Goal: Task Accomplishment & Management: Use online tool/utility

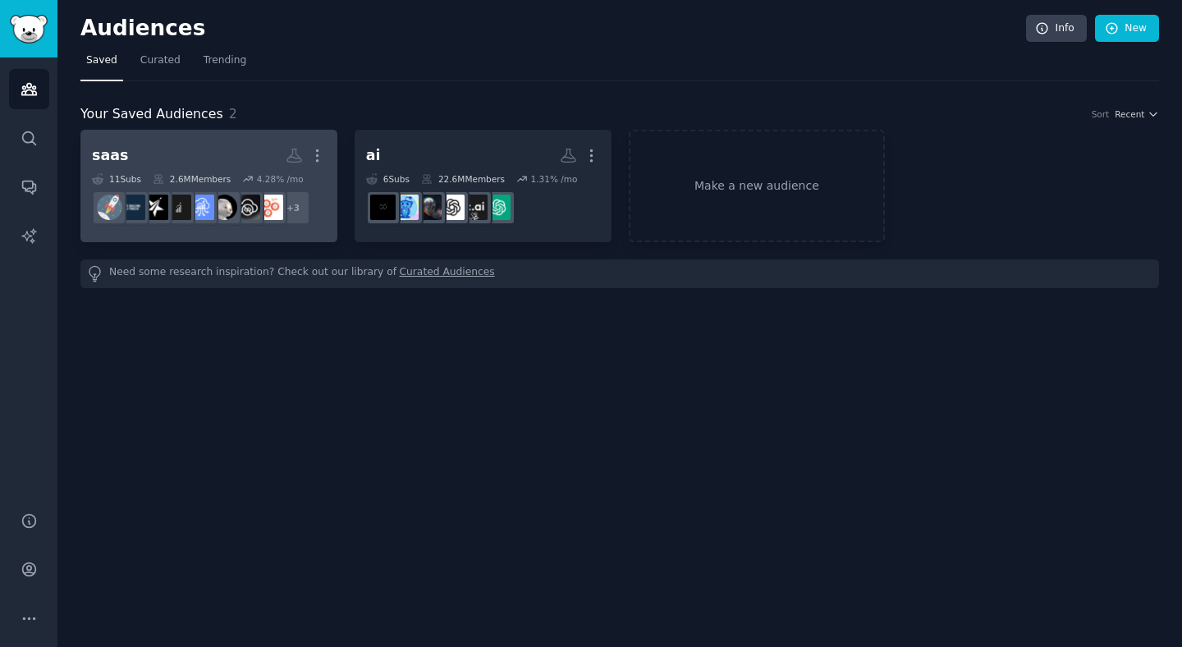
click at [218, 152] on h2 "saas More" at bounding box center [209, 155] width 234 height 29
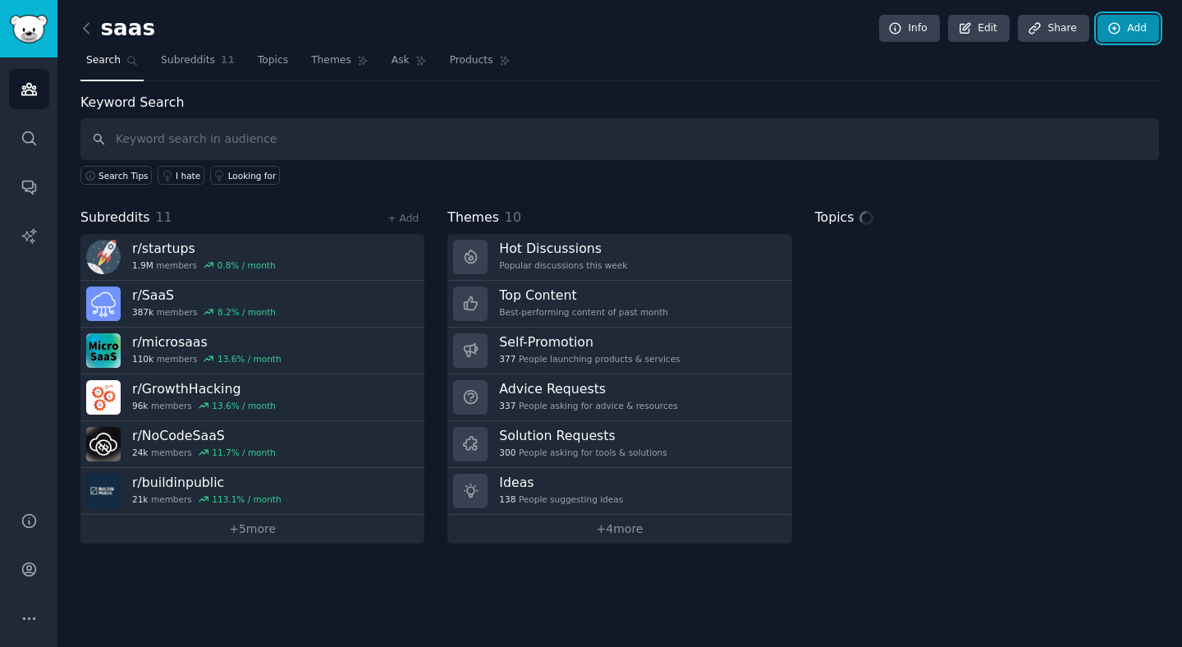
click at [1132, 32] on link "Add" at bounding box center [1128, 29] width 62 height 28
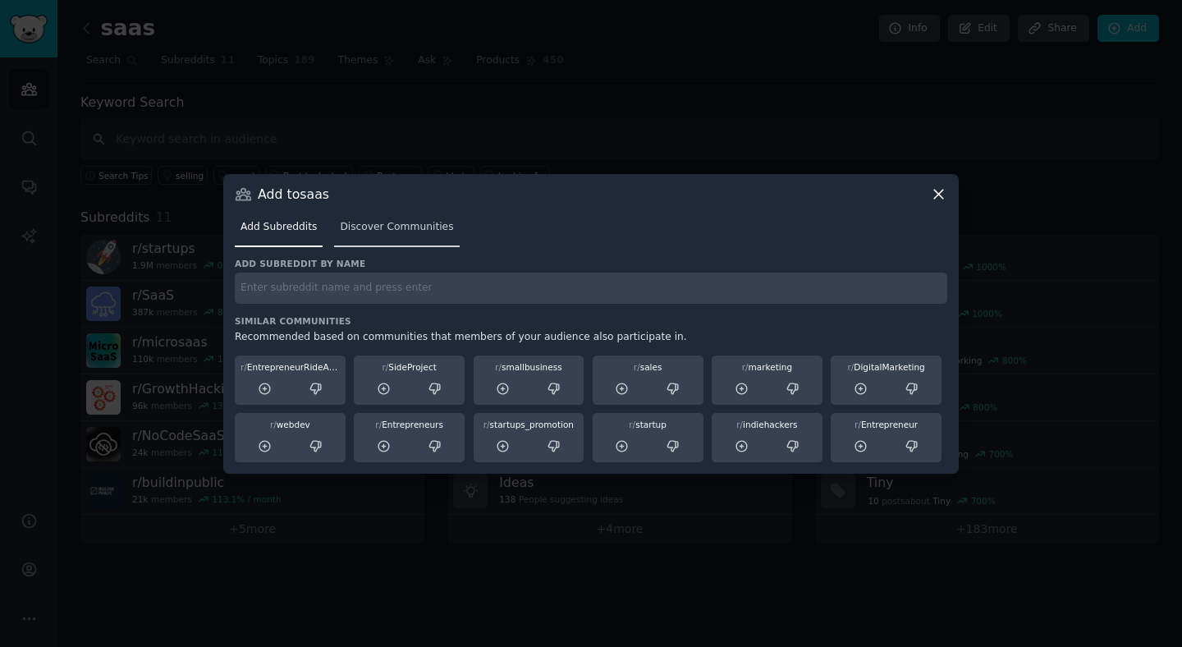
click at [387, 228] on span "Discover Communities" at bounding box center [396, 227] width 113 height 15
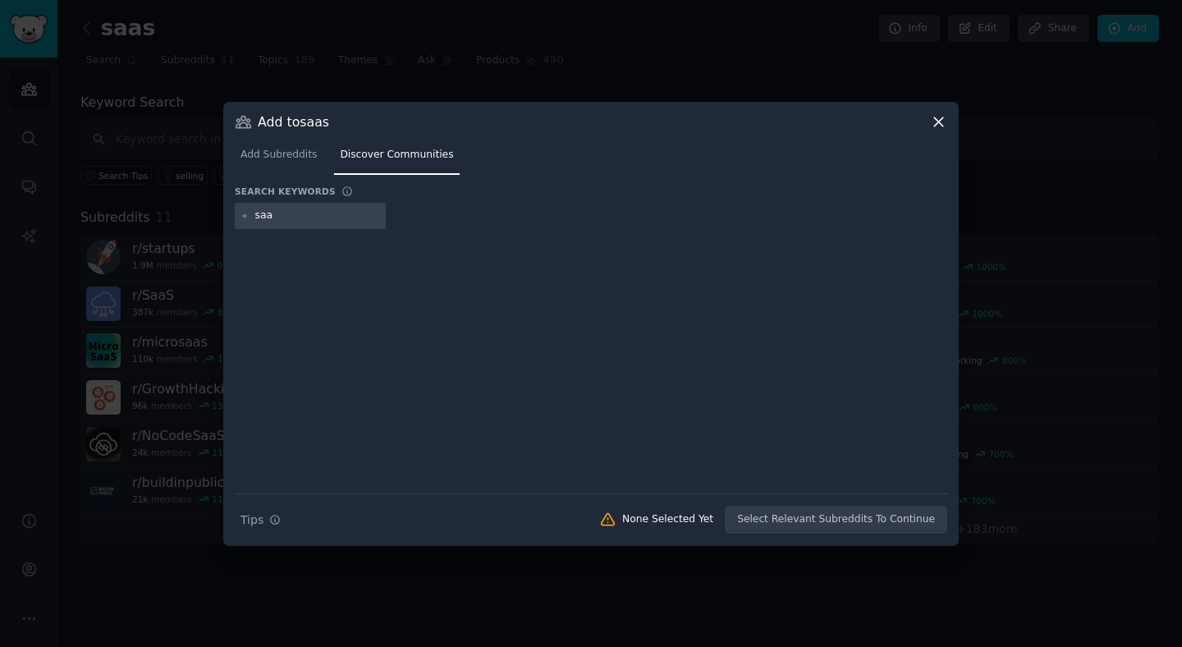
type input "saas"
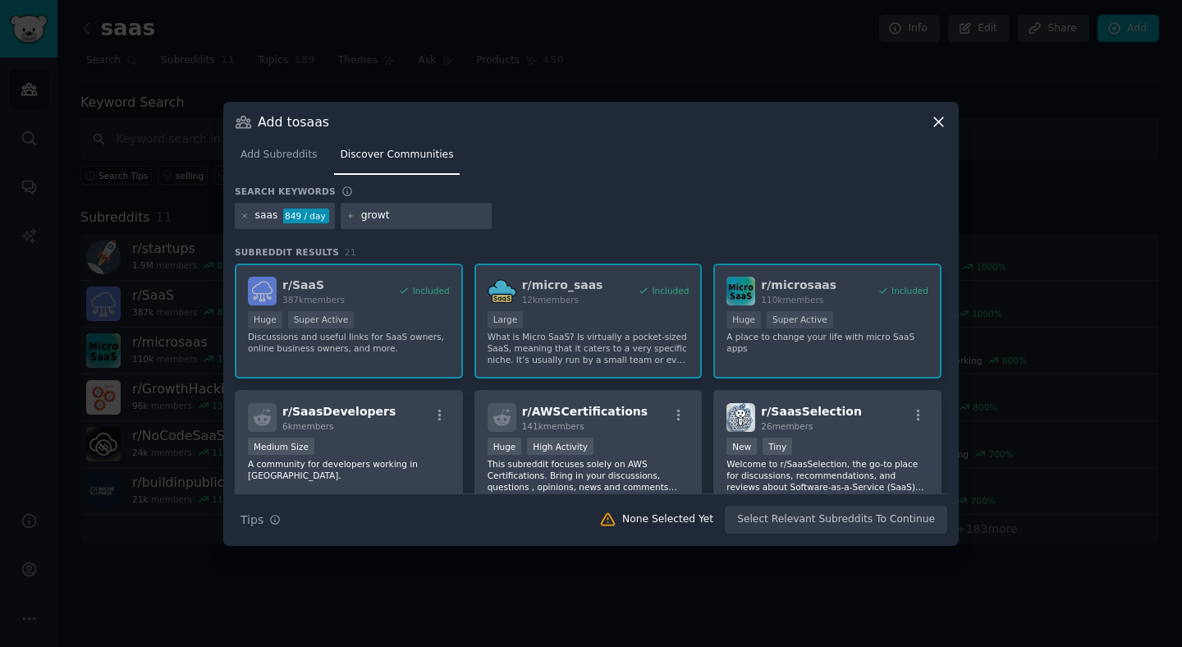
type input "growth"
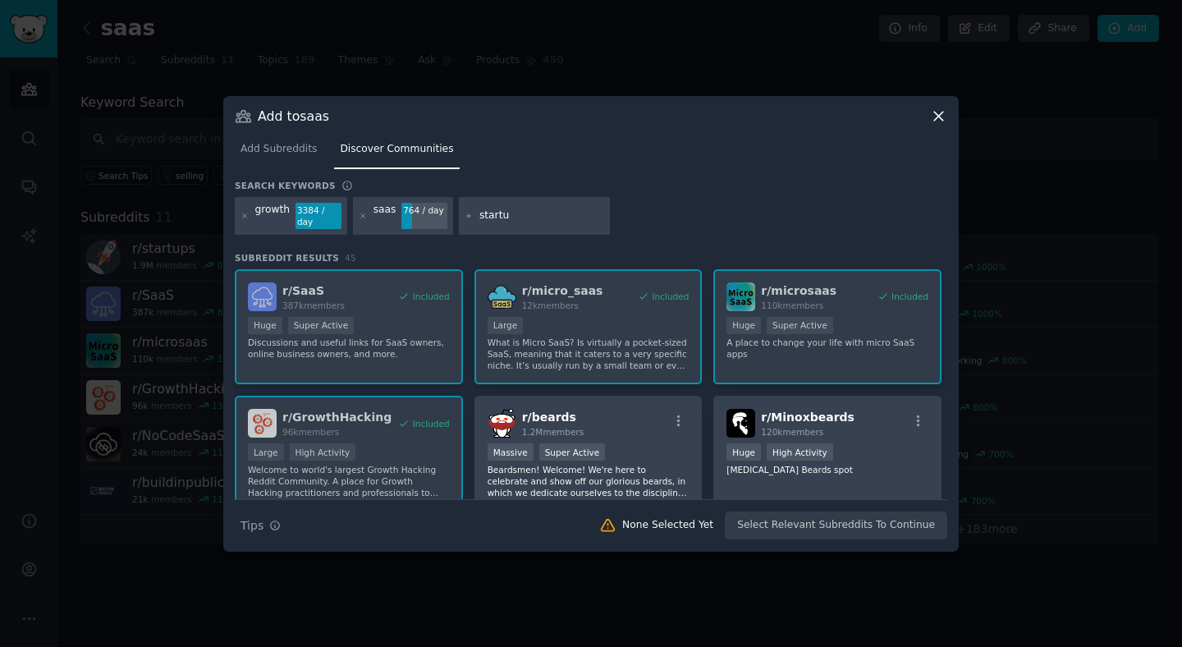
type input "startup"
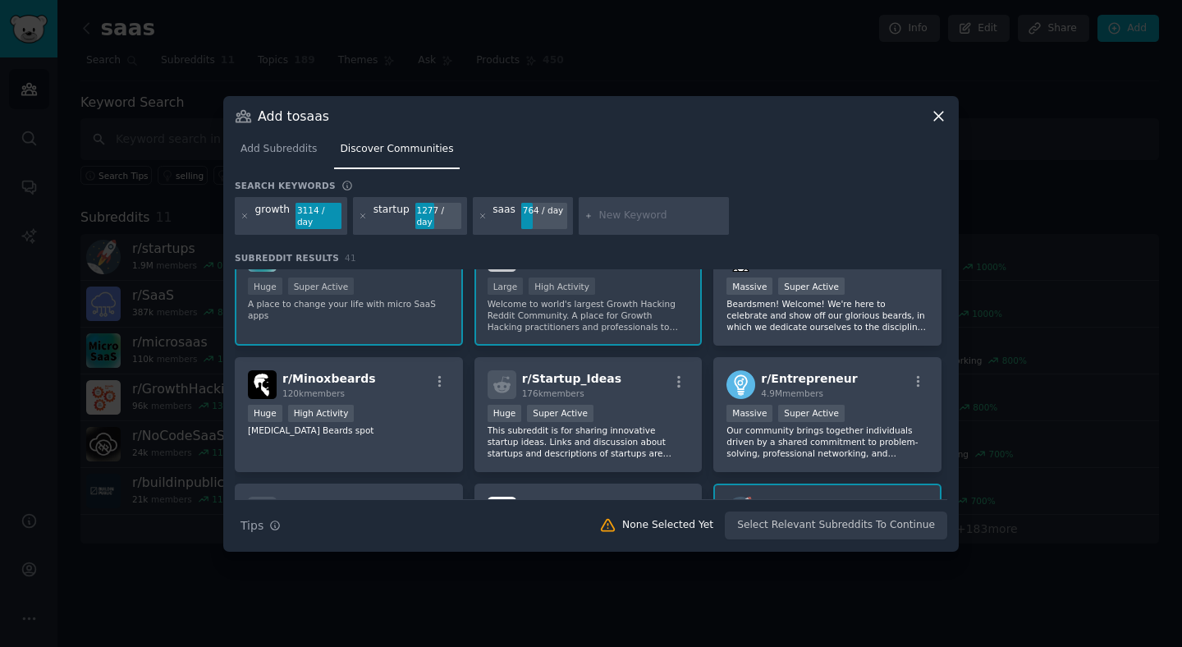
scroll to position [134, 0]
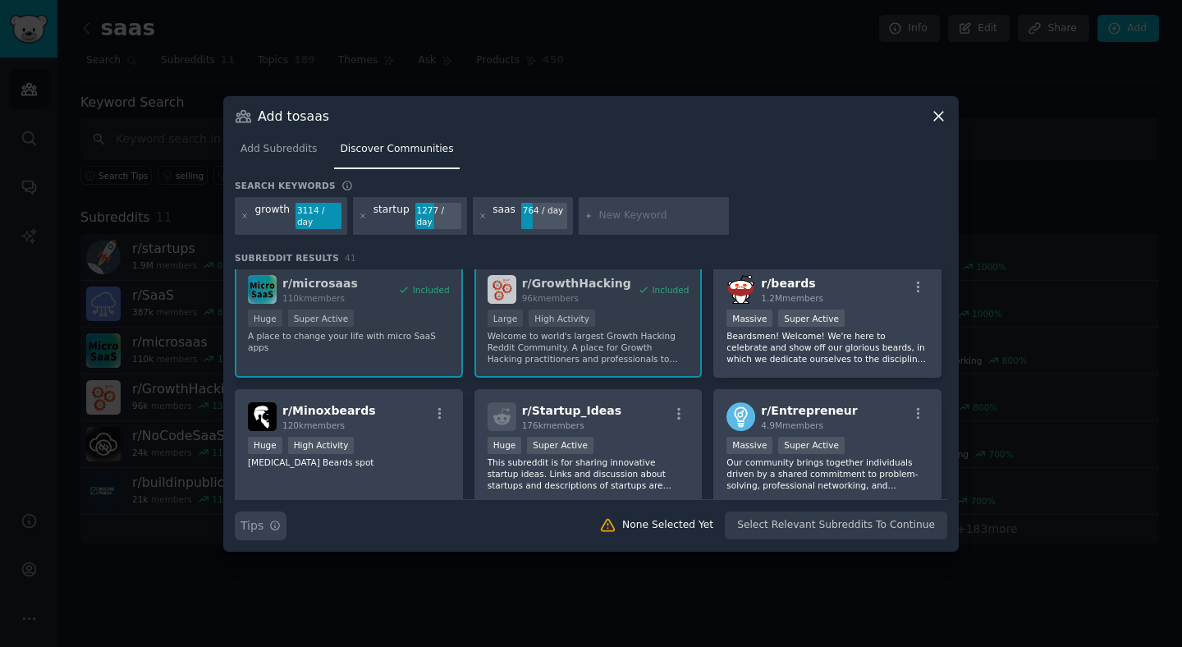
click at [273, 521] on icon "button" at bounding box center [274, 525] width 11 height 11
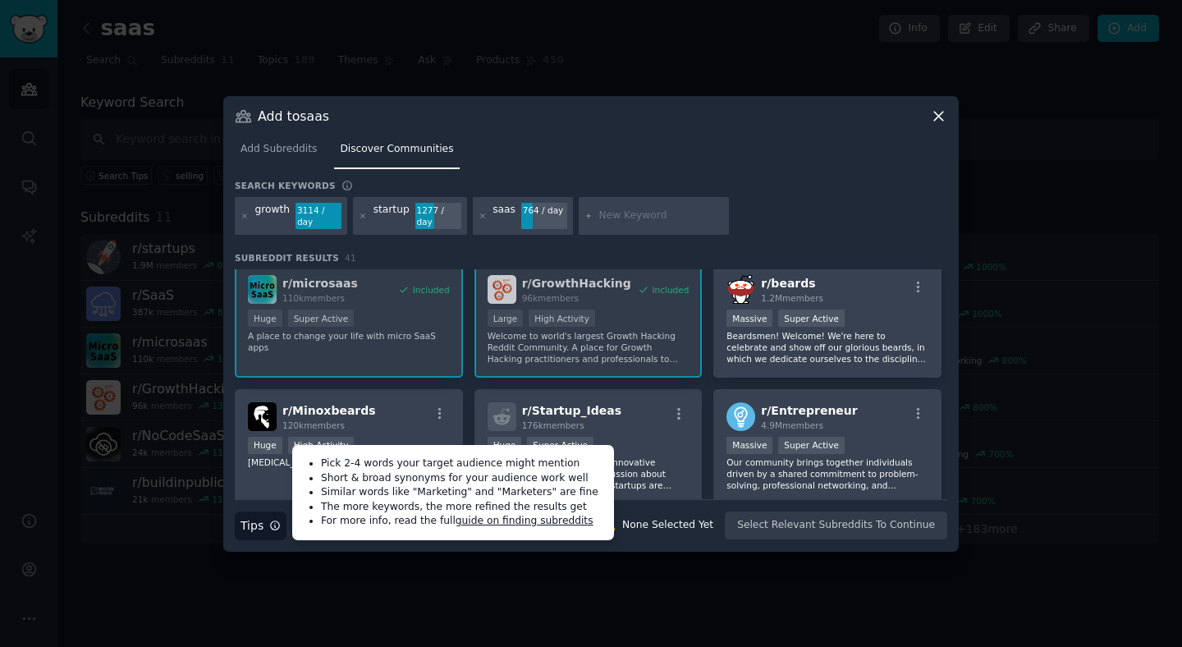
click at [704, 113] on div "Add to saas" at bounding box center [591, 116] width 712 height 17
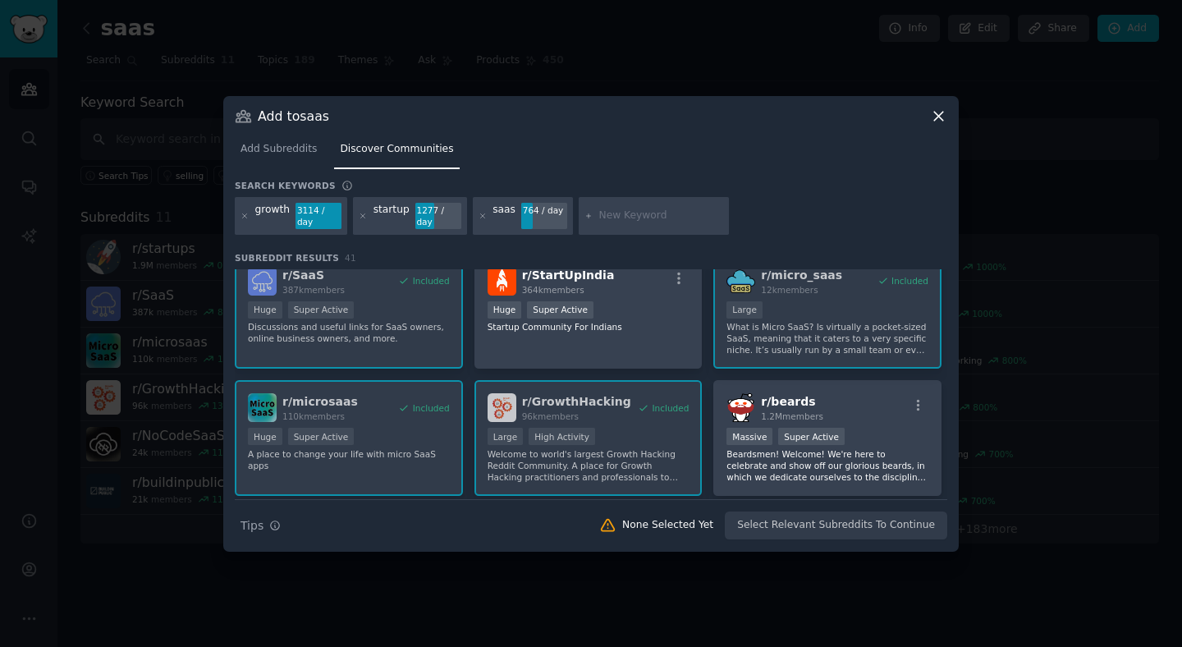
scroll to position [0, 0]
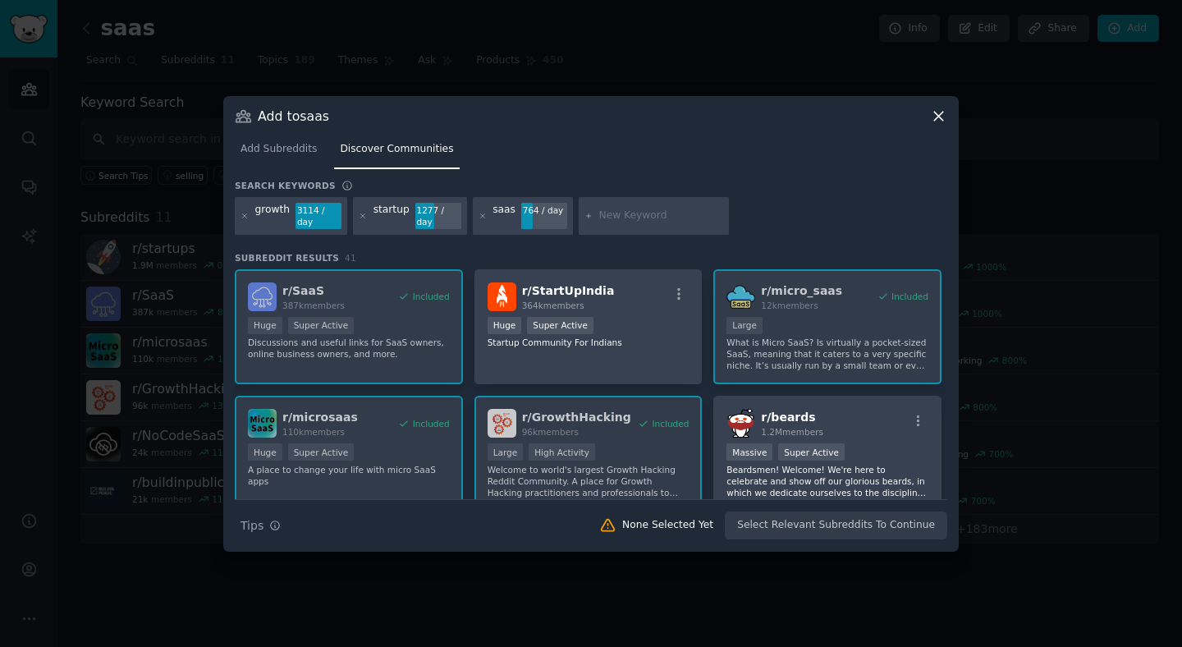
click at [777, 181] on div "Add Subreddits Discover Communities" at bounding box center [591, 153] width 712 height 56
click at [821, 204] on div "growth 3114 / day startup 1277 / day saas 764 / day" at bounding box center [591, 219] width 712 height 44
click at [250, 140] on div "Add Subreddits Discover Communities" at bounding box center [591, 153] width 712 height 56
click at [267, 154] on span "Add Subreddits" at bounding box center [278, 149] width 76 height 15
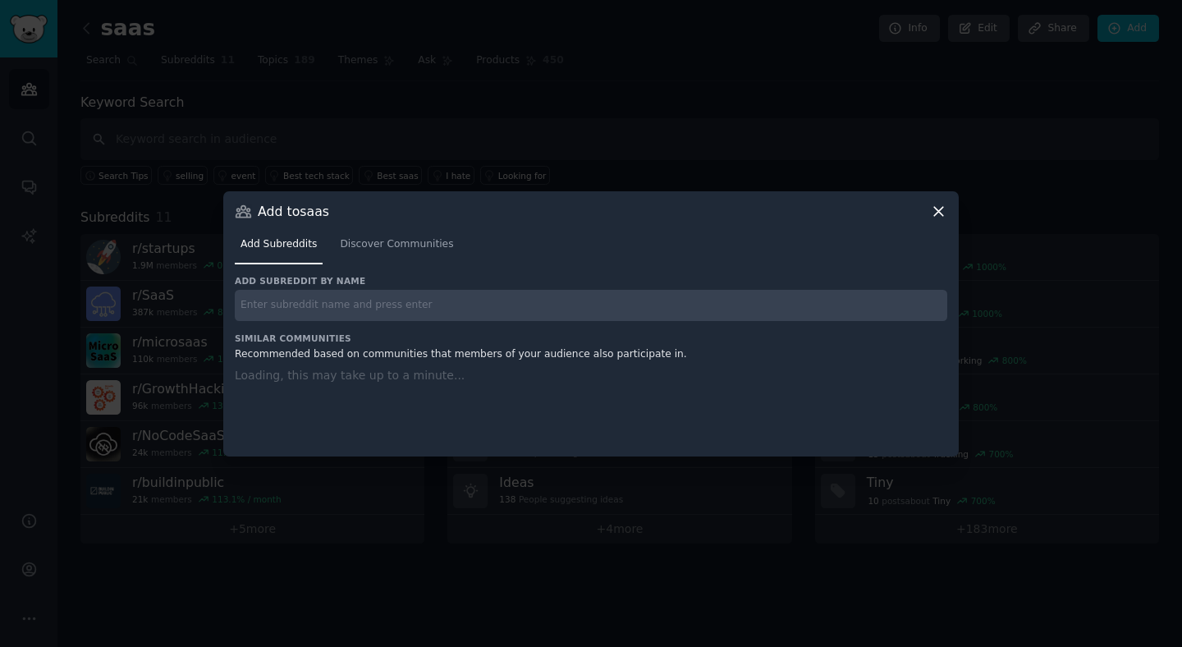
click at [316, 306] on input "text" at bounding box center [591, 306] width 712 height 32
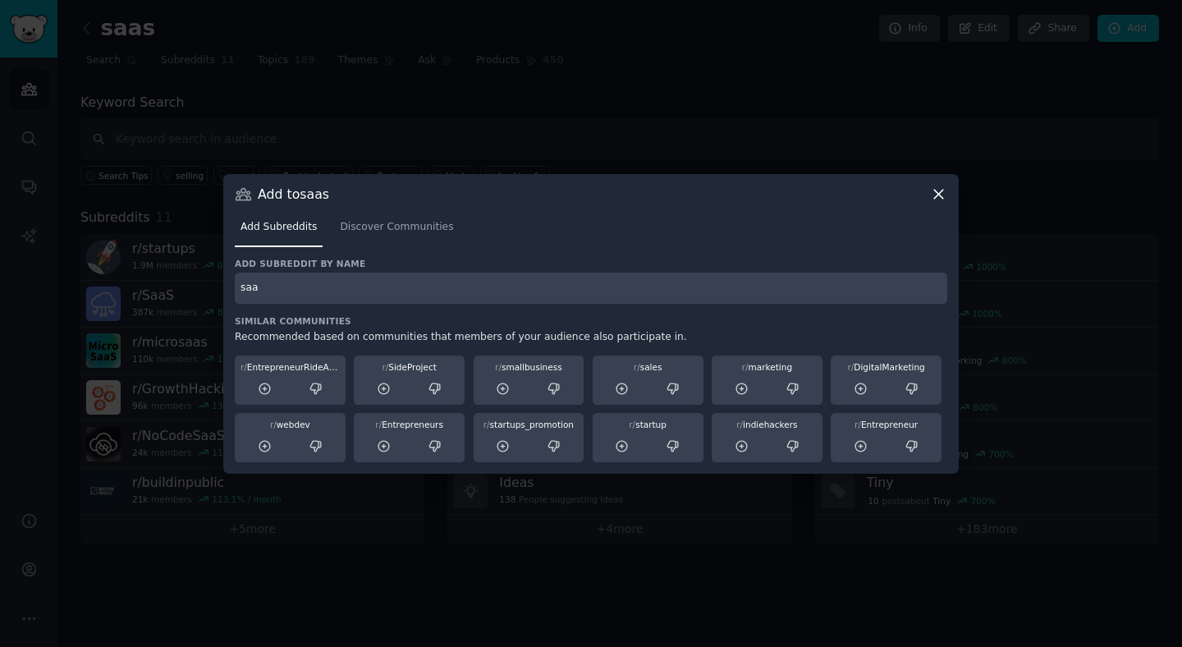
type input "saas"
click at [526, 238] on nav "Add Subreddits Discover Communities" at bounding box center [591, 231] width 712 height 34
click at [380, 235] on link "Discover Communities" at bounding box center [396, 231] width 125 height 34
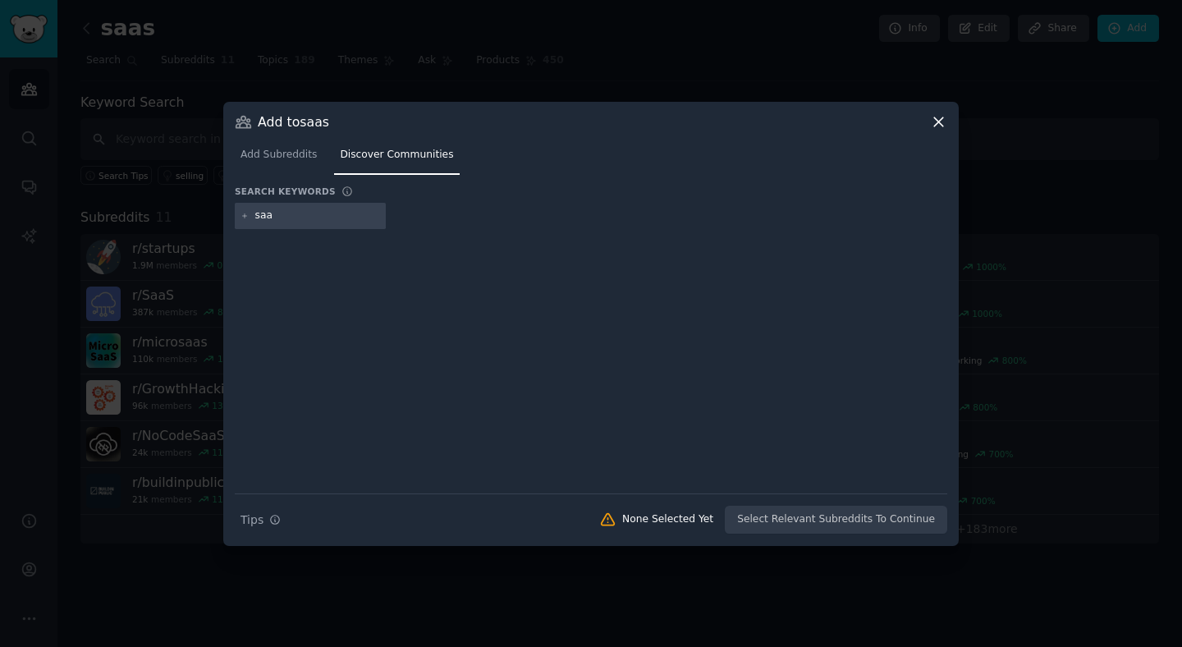
type input "saas"
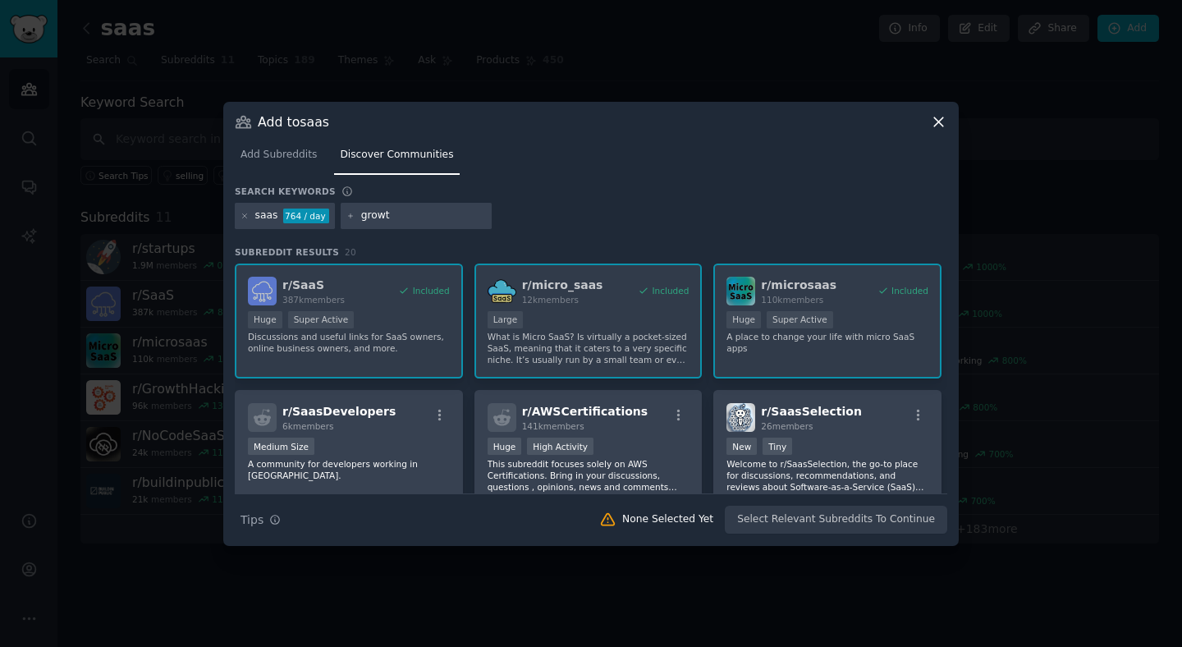
type input "growth"
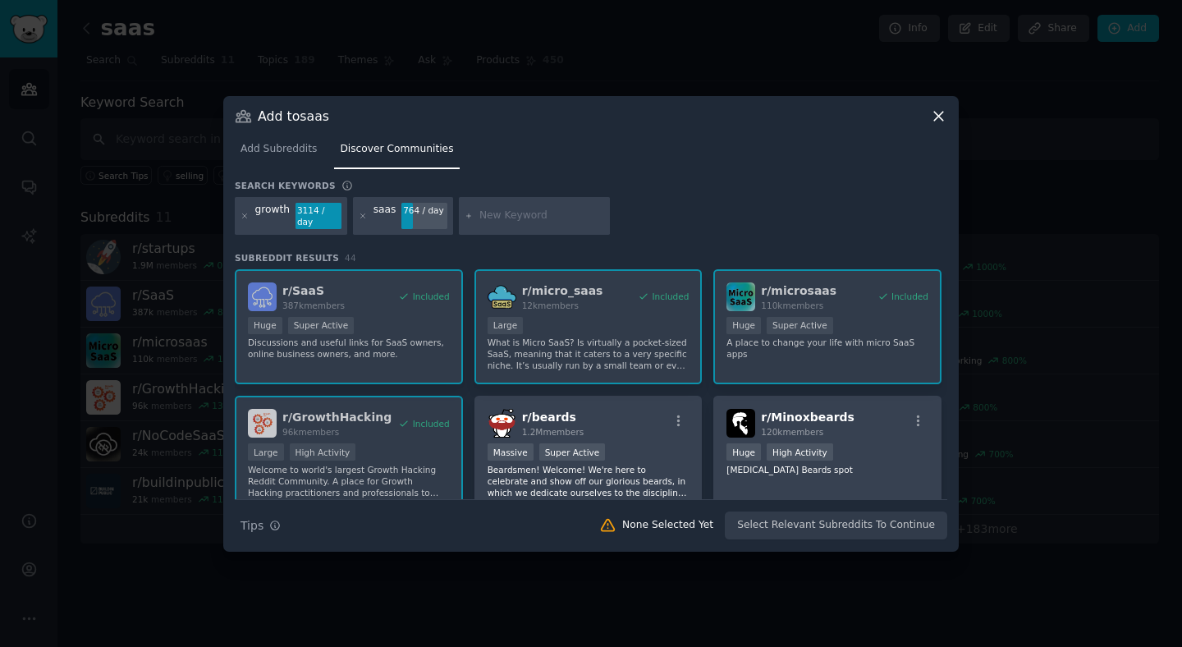
click at [940, 125] on icon at bounding box center [938, 116] width 17 height 17
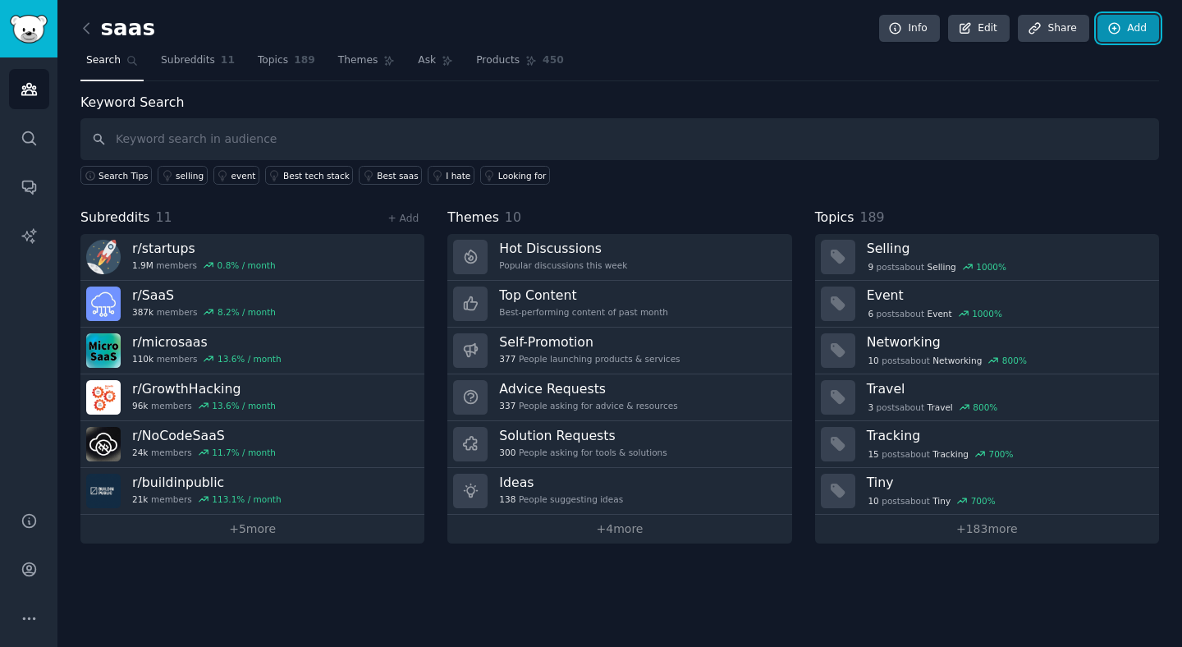
click at [1137, 24] on link "Add" at bounding box center [1128, 29] width 62 height 28
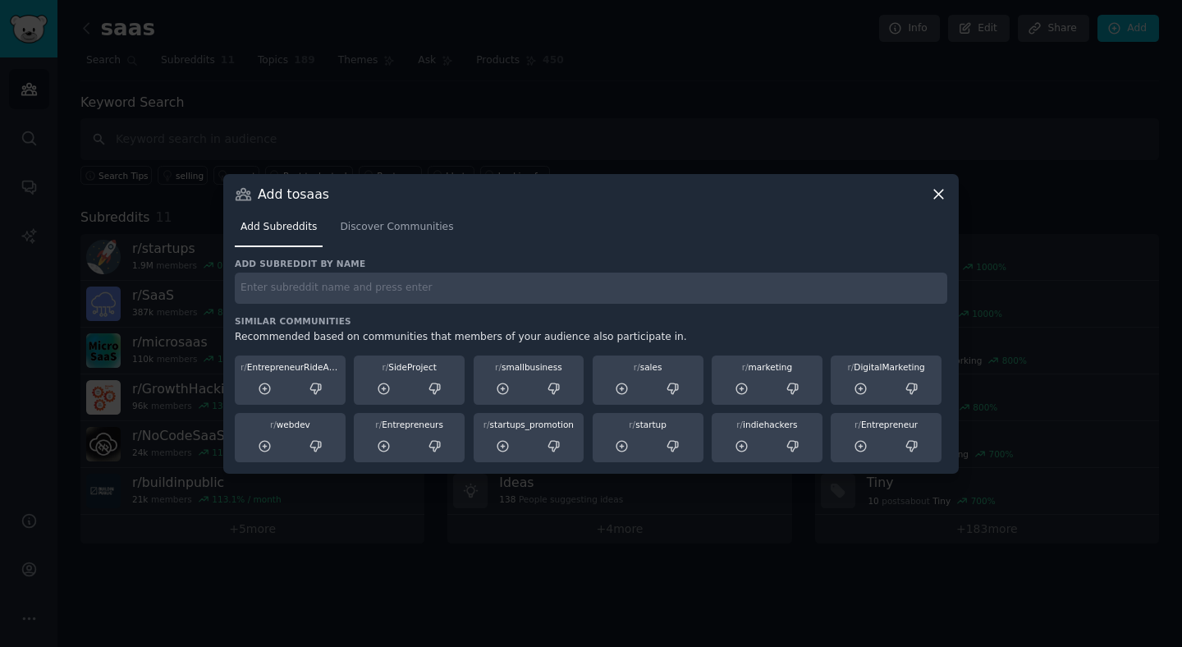
click at [392, 247] on div "Add Subreddits Discover Communities" at bounding box center [591, 231] width 712 height 56
click at [387, 227] on span "Discover Communities" at bounding box center [396, 227] width 113 height 15
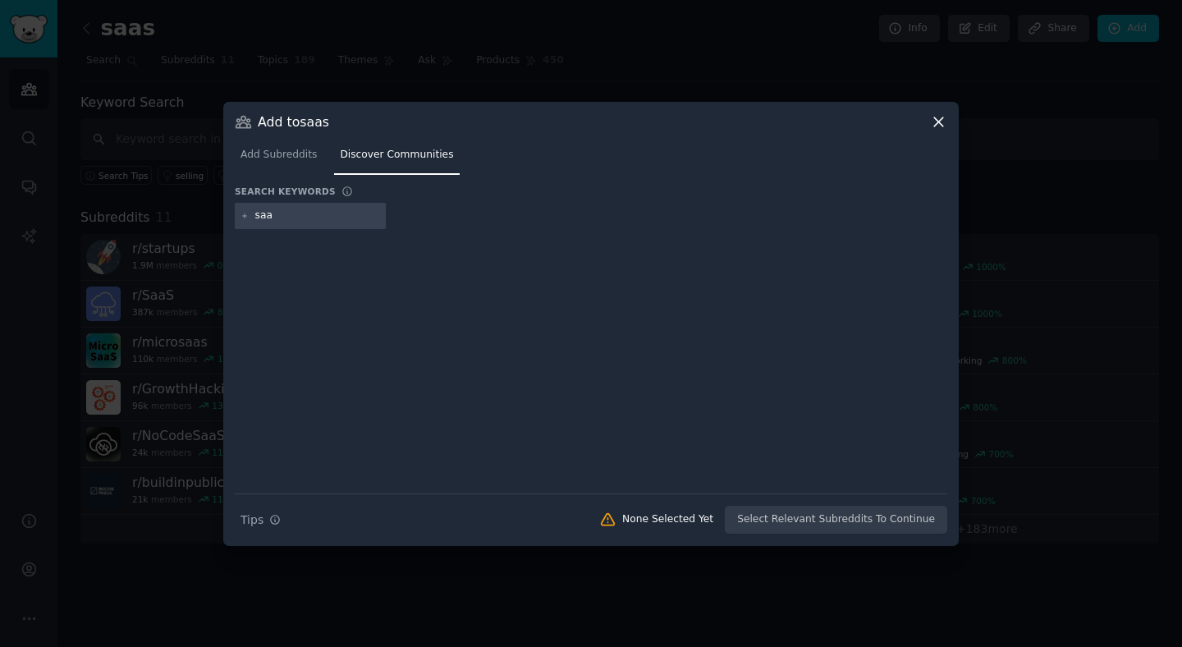
type input "saas"
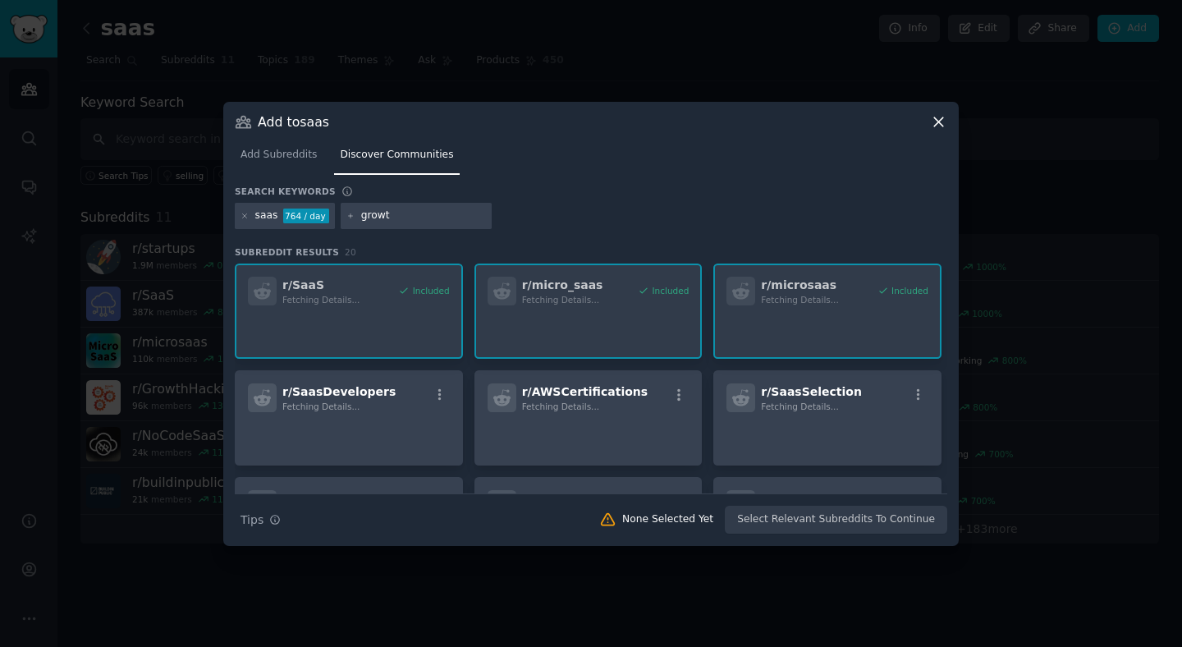
type input "growth"
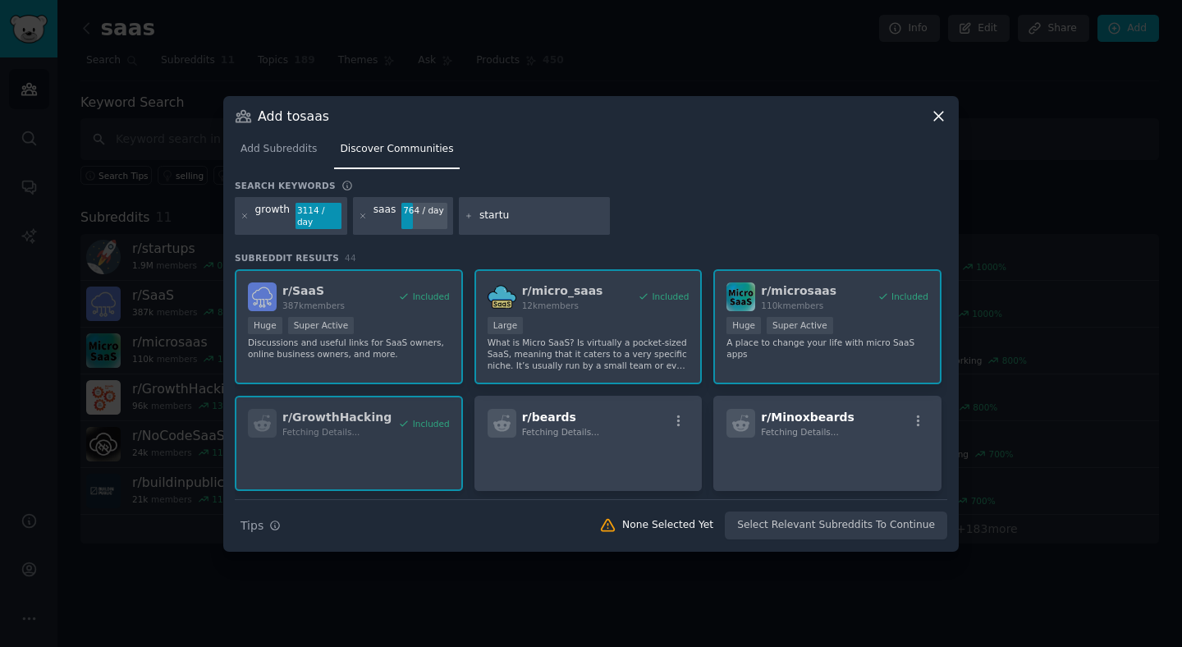
type input "startup"
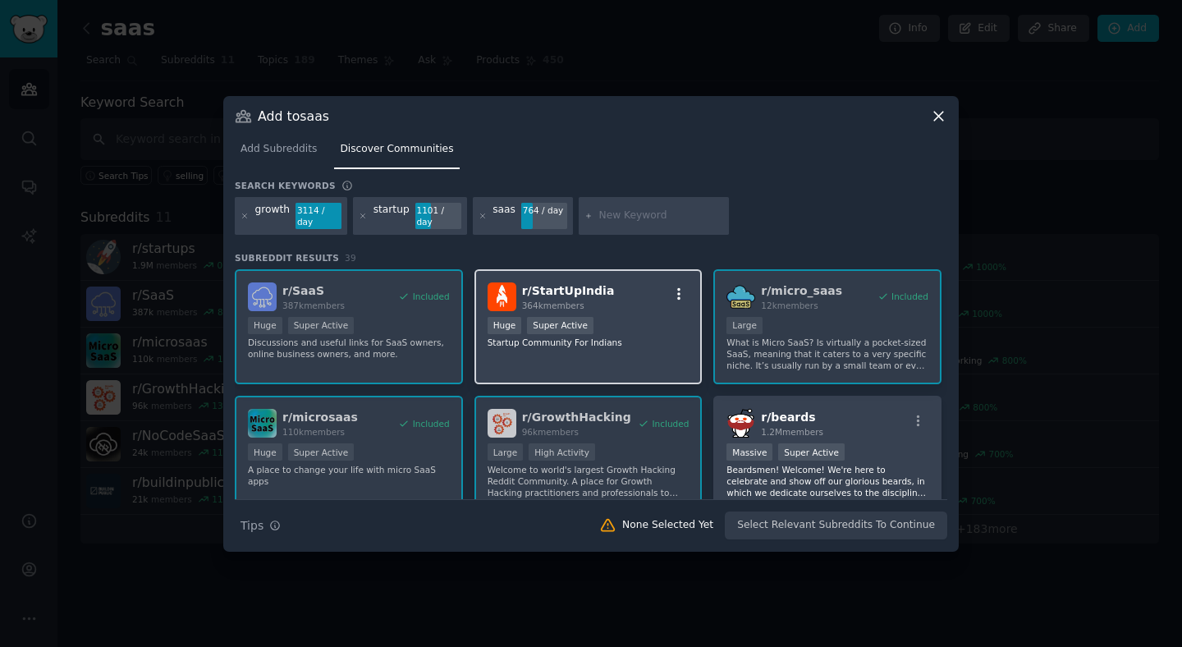
click at [677, 294] on icon "button" at bounding box center [678, 293] width 15 height 15
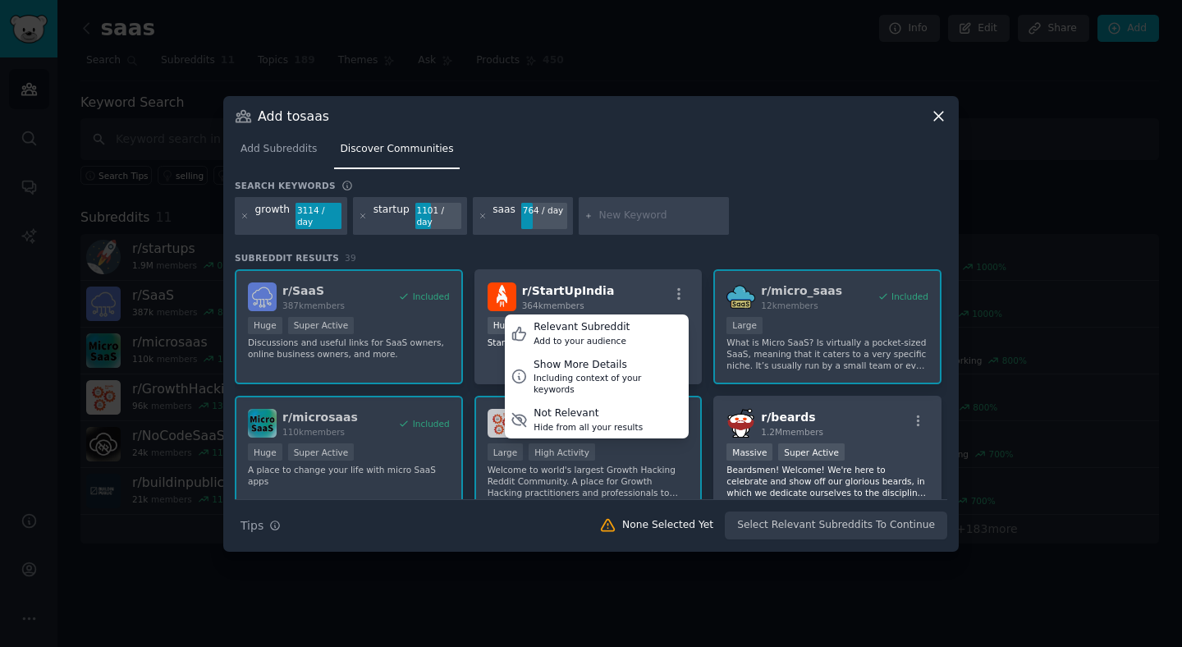
click at [803, 206] on div "growth 3114 / day startup 1101 / day saas 764 / day" at bounding box center [591, 219] width 712 height 44
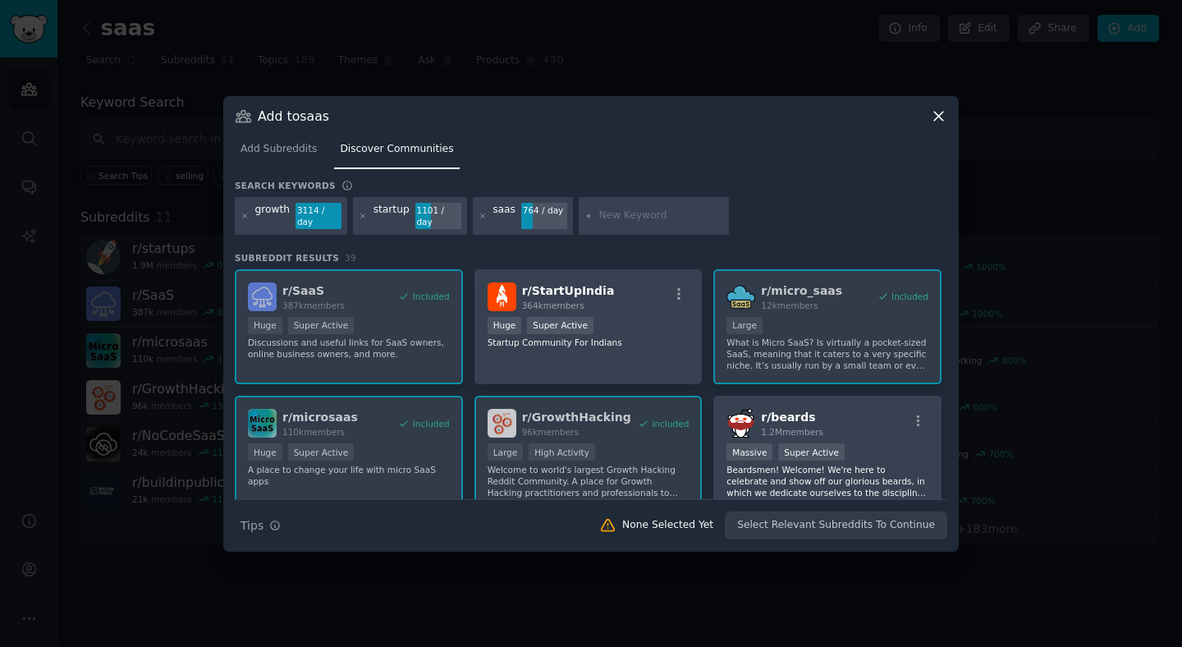
click at [483, 242] on div "Search keywords Try a 2-4 keywords your audience might mention growth 3114 / da…" at bounding box center [591, 360] width 712 height 360
click at [557, 341] on p "Startup Community For Indians" at bounding box center [589, 342] width 202 height 11
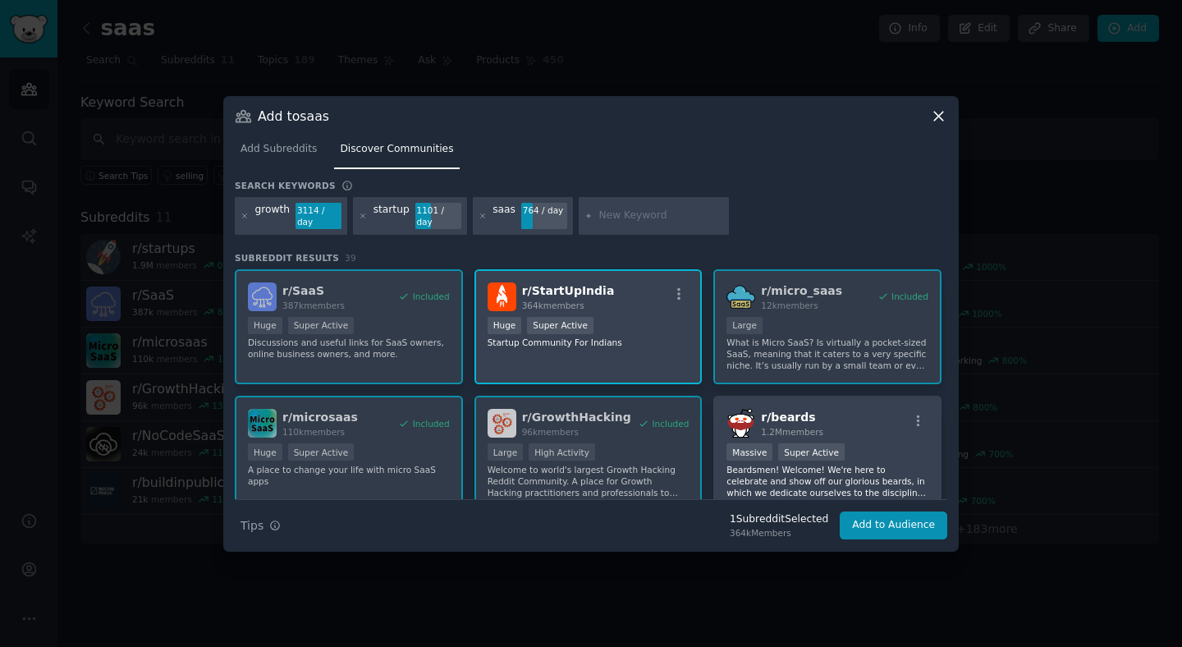
click at [562, 371] on div "r/ StartUpIndia 364k members >= 95th percentile for submissions / day Huge Supe…" at bounding box center [588, 327] width 228 height 116
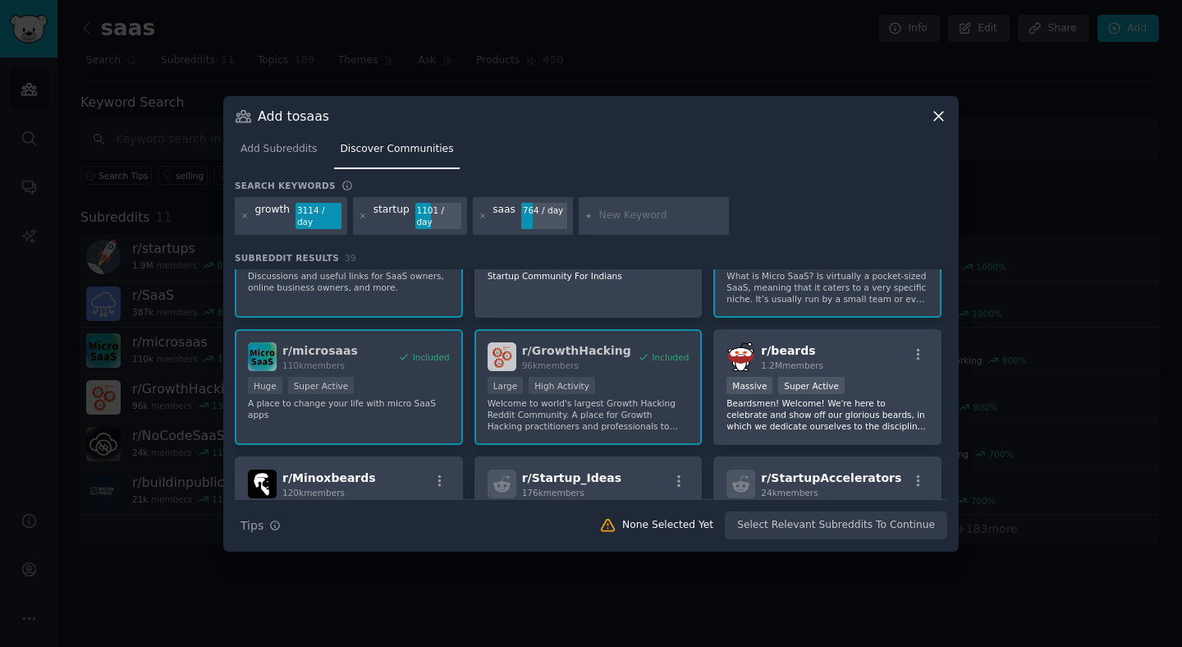
scroll to position [83, 0]
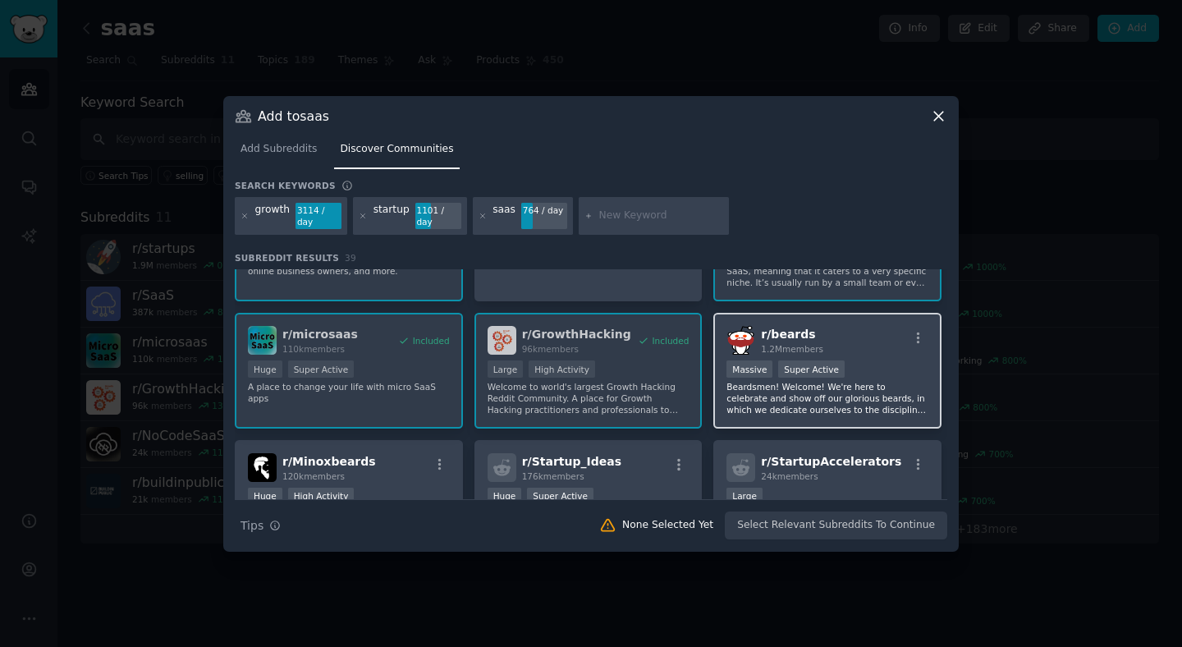
click at [824, 396] on p "Beardsmen! Welcome! We're here to celebrate and show off our glorious beards, i…" at bounding box center [827, 398] width 202 height 34
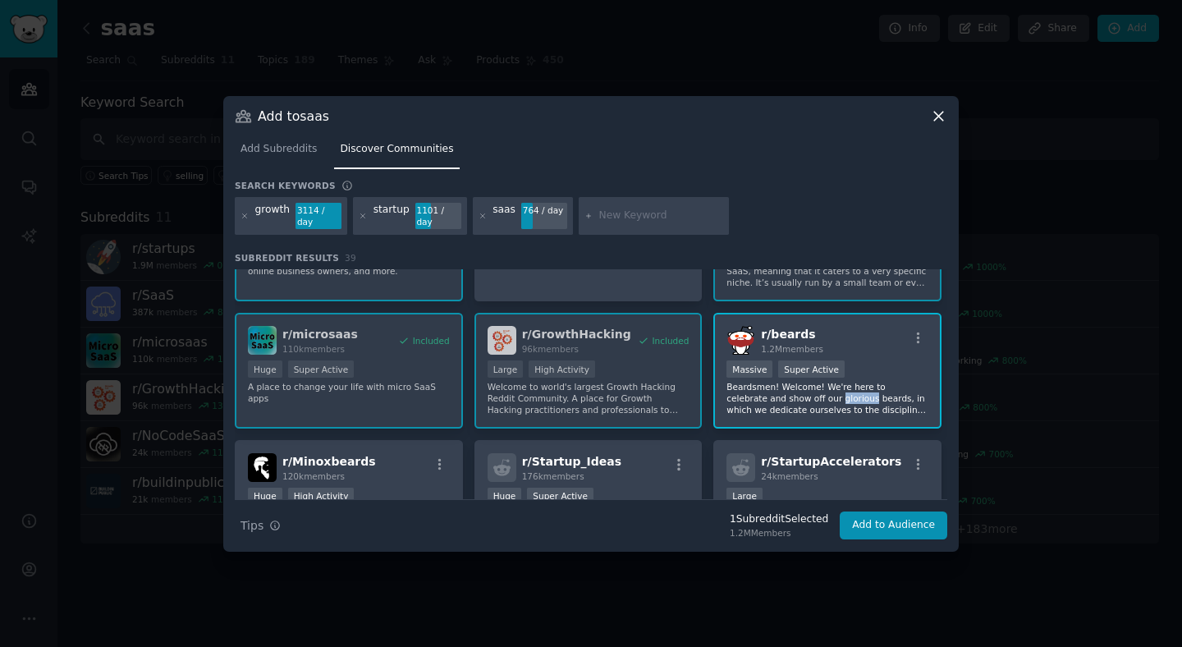
click at [824, 396] on p "Beardsmen! Welcome! We're here to celebrate and show off our glorious beards, i…" at bounding box center [827, 398] width 202 height 34
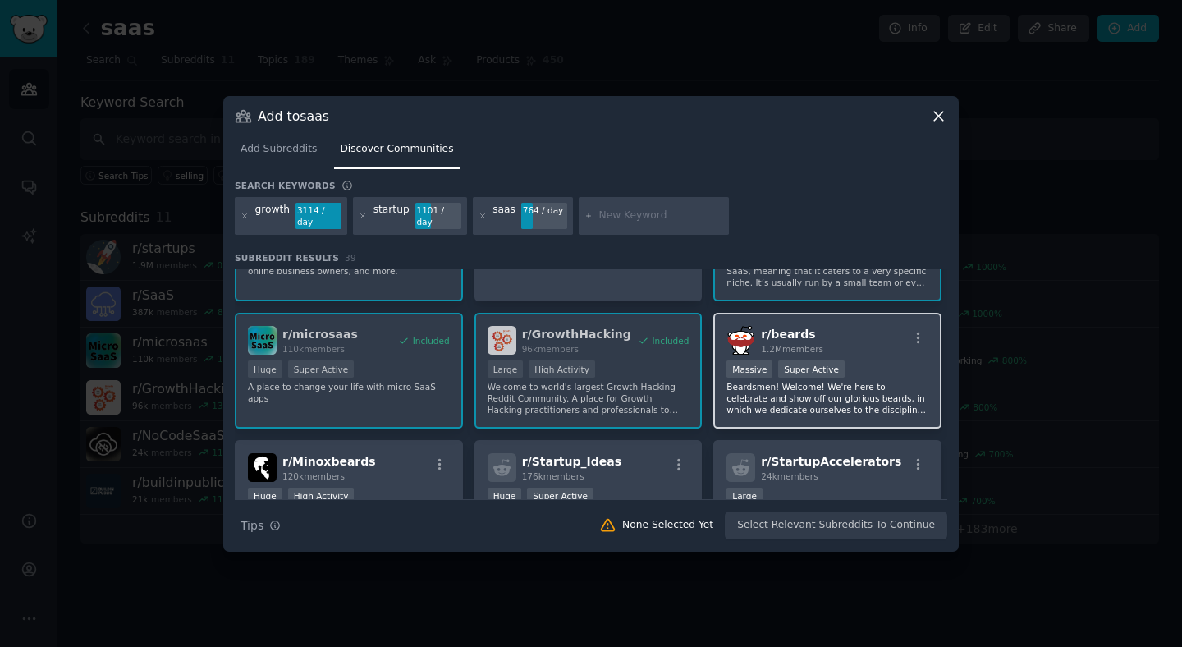
click at [842, 398] on p "Beardsmen! Welcome! We're here to celebrate and show off our glorious beards, i…" at bounding box center [827, 398] width 202 height 34
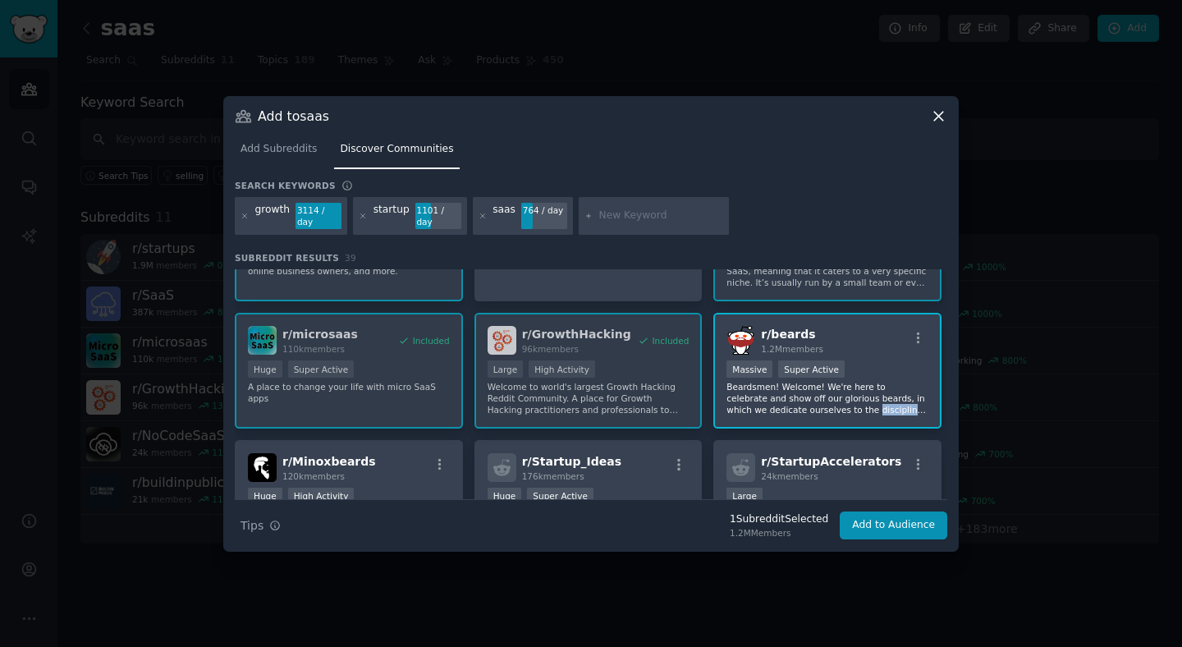
click at [842, 398] on p "Beardsmen! Welcome! We're here to celebrate and show off our glorious beards, i…" at bounding box center [827, 398] width 202 height 34
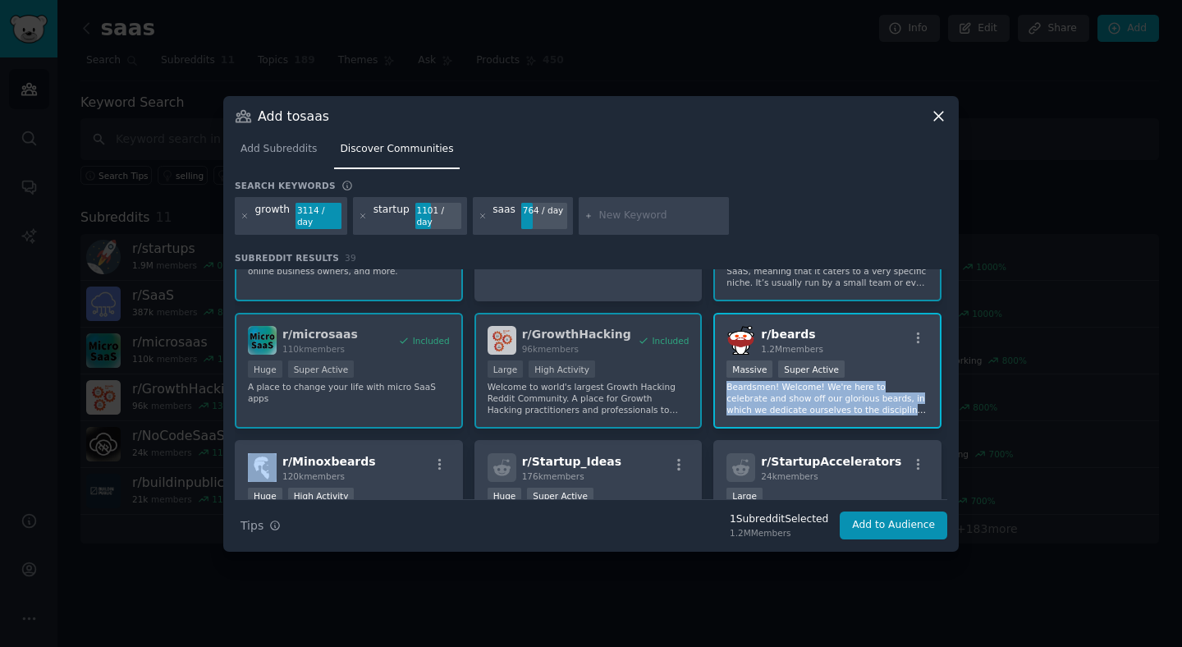
click at [842, 398] on p "Beardsmen! Welcome! We're here to celebrate and show off our glorious beards, i…" at bounding box center [827, 398] width 202 height 34
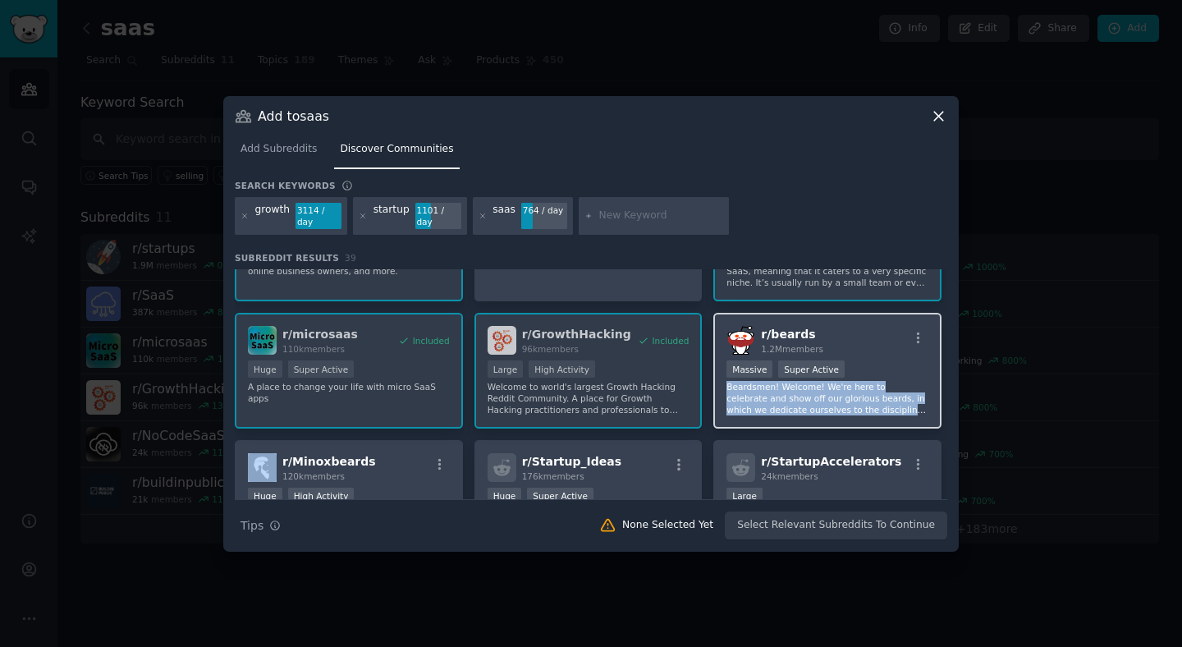
click at [842, 398] on p "Beardsmen! Welcome! We're here to celebrate and show off our glorious beards, i…" at bounding box center [827, 398] width 202 height 34
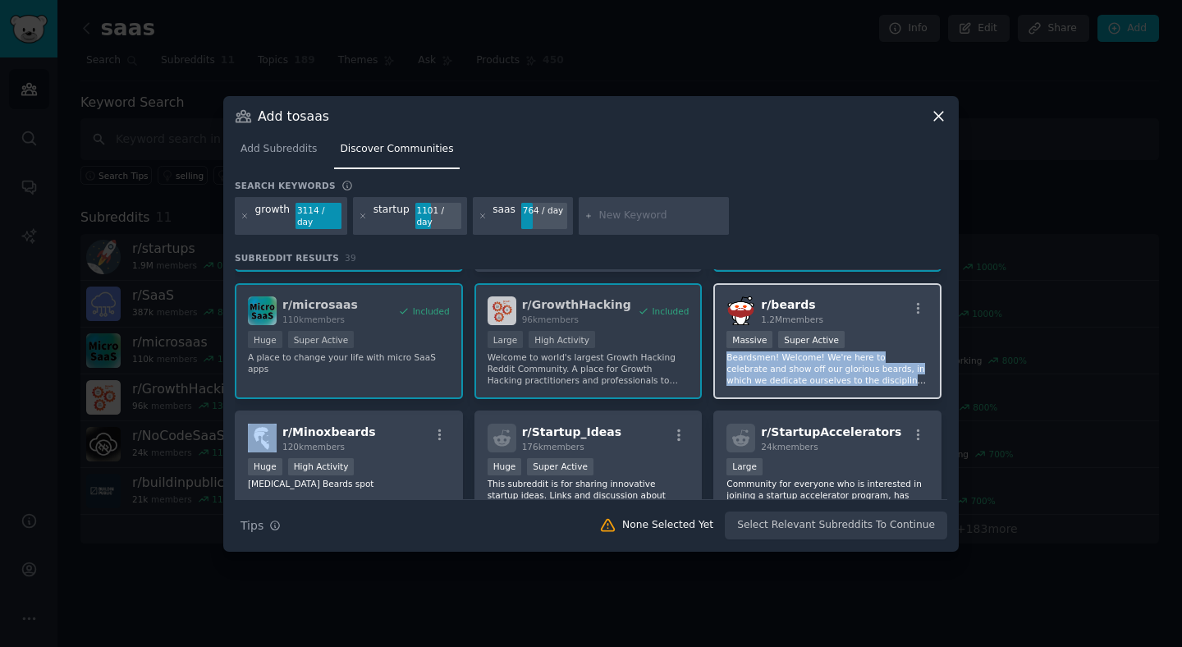
scroll to position [114, 0]
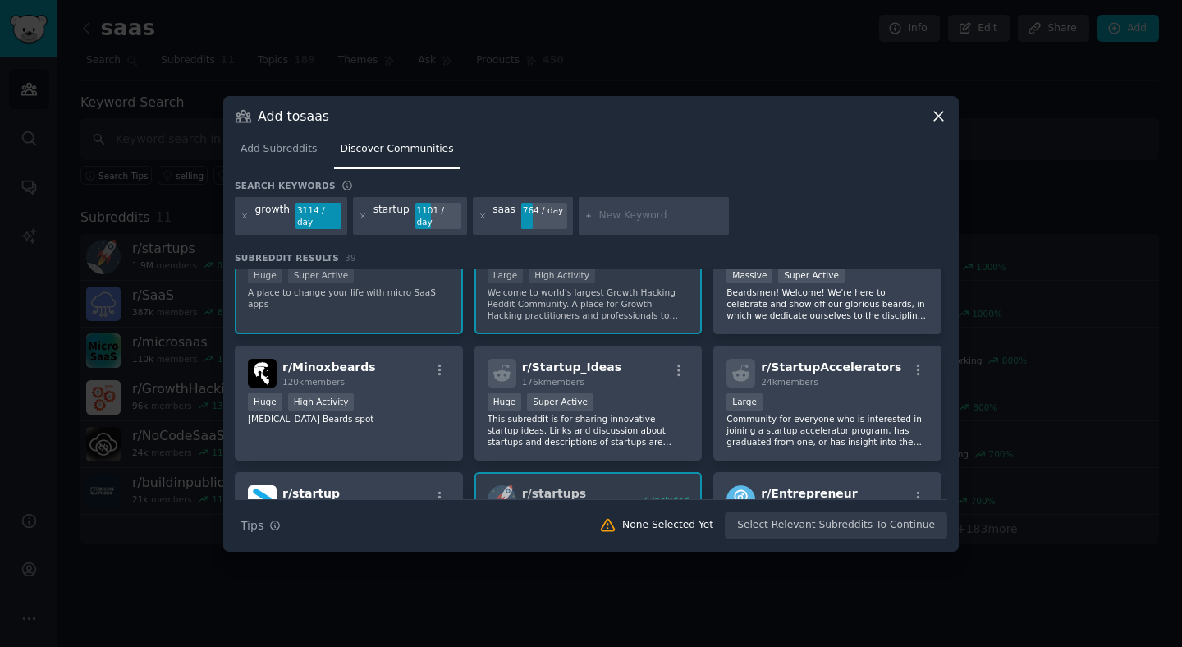
scroll to position [185, 0]
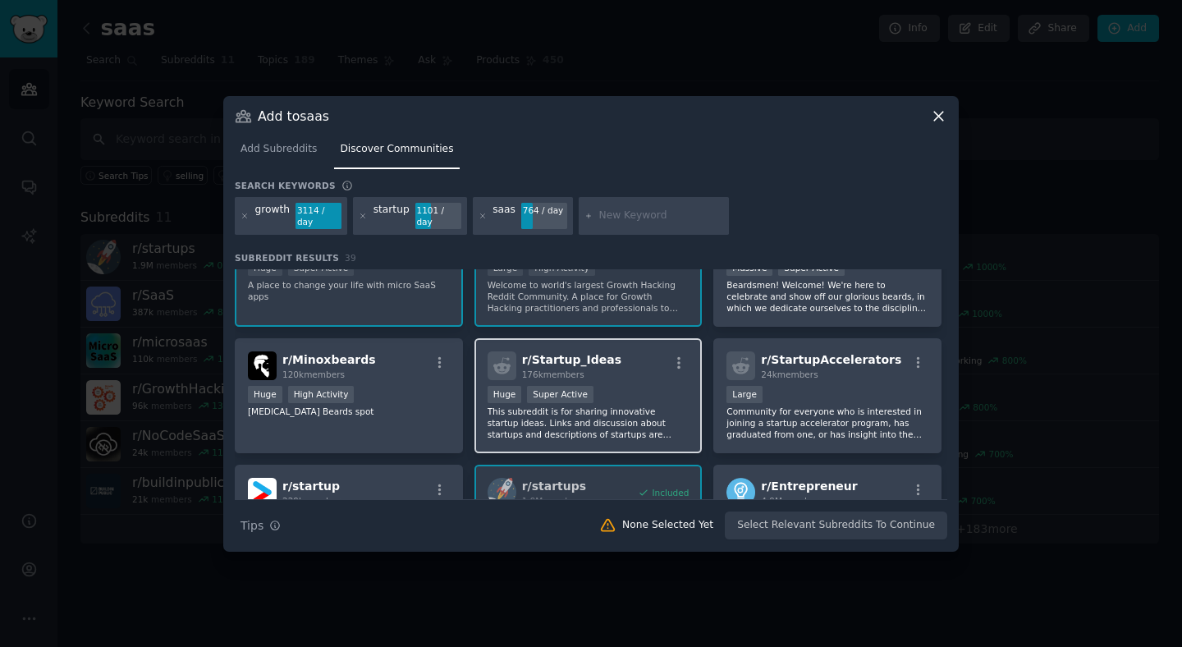
click at [658, 405] on p "This subreddit is for sharing innovative startup ideas. Links and discussion ab…" at bounding box center [589, 422] width 202 height 34
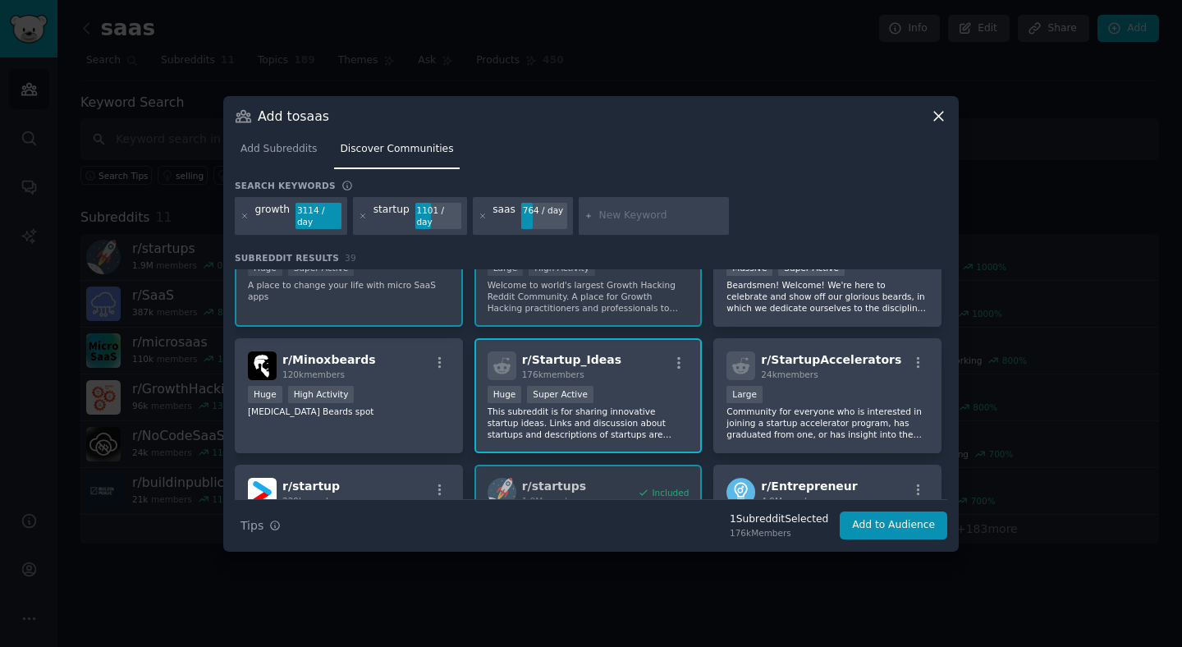
click at [658, 405] on p "This subreddit is for sharing innovative startup ideas. Links and discussion ab…" at bounding box center [589, 422] width 202 height 34
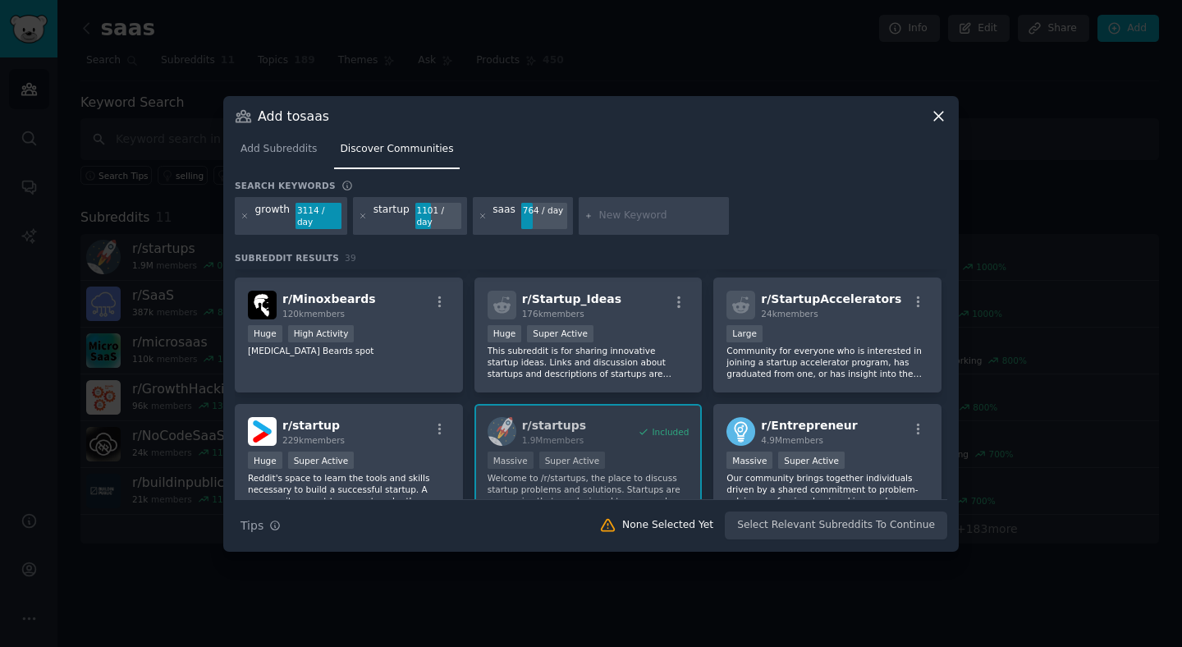
scroll to position [0, 0]
